Goal: Find specific page/section: Find specific page/section

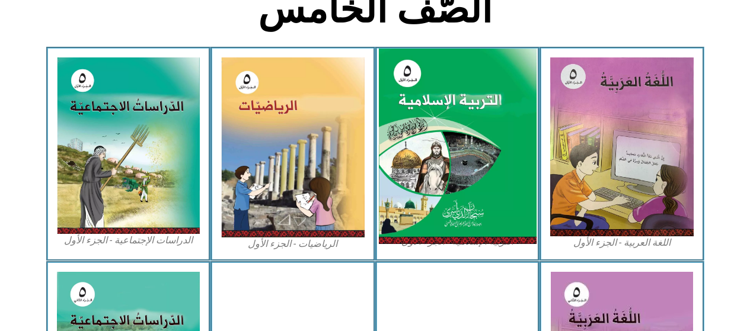
scroll to position [341, 0]
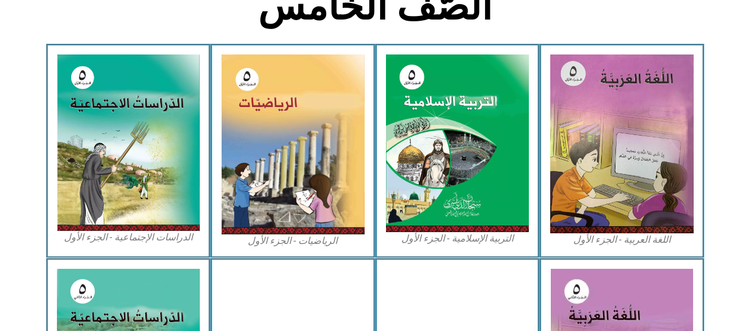
scroll to position [333, 0]
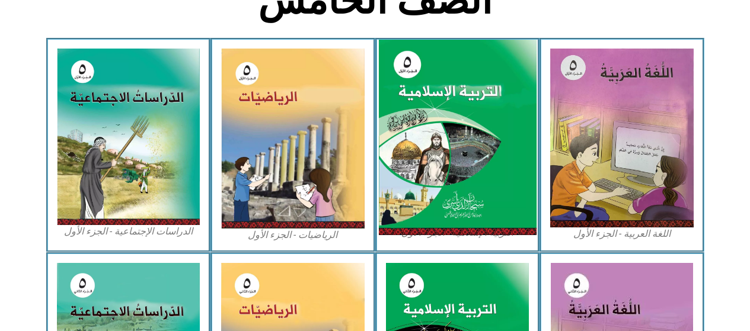
click at [427, 129] on img at bounding box center [457, 138] width 158 height 196
click at [460, 149] on img at bounding box center [457, 138] width 158 height 196
click at [402, 211] on img at bounding box center [457, 138] width 158 height 196
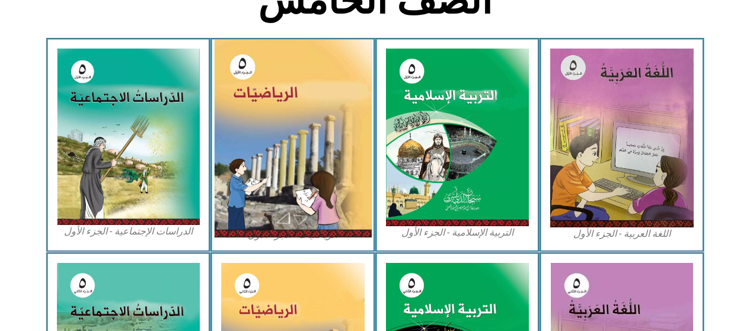
click at [481, 200] on img at bounding box center [457, 138] width 143 height 178
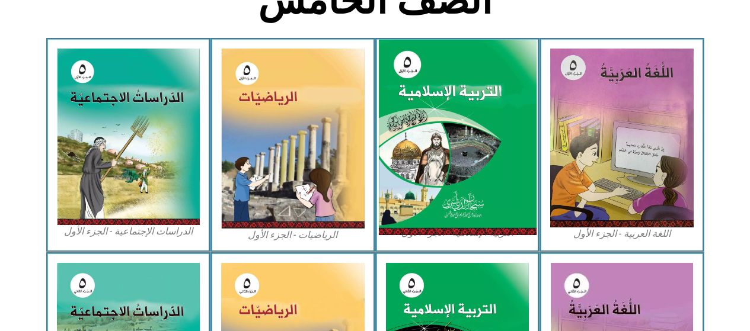
click at [486, 165] on img at bounding box center [457, 138] width 158 height 196
